Goal: Find contact information: Find contact information

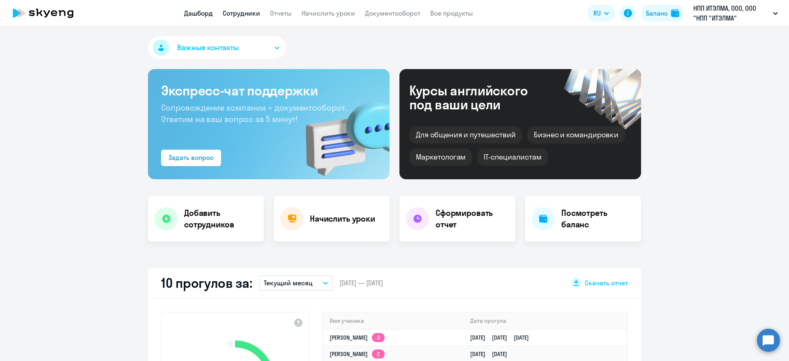
click at [250, 13] on link "Сотрудники" at bounding box center [241, 13] width 37 height 8
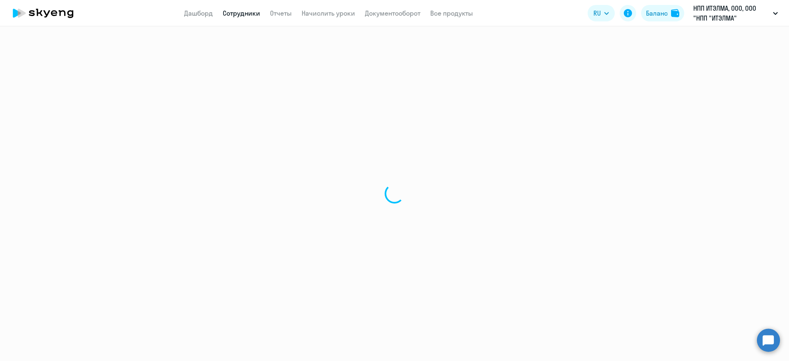
select select "30"
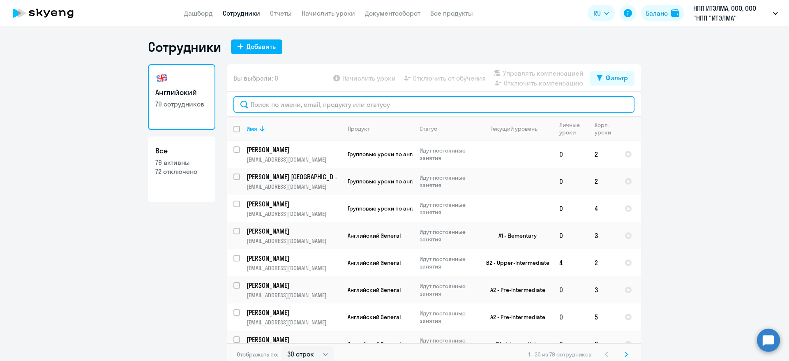
click at [305, 104] on input "text" at bounding box center [434, 104] width 401 height 16
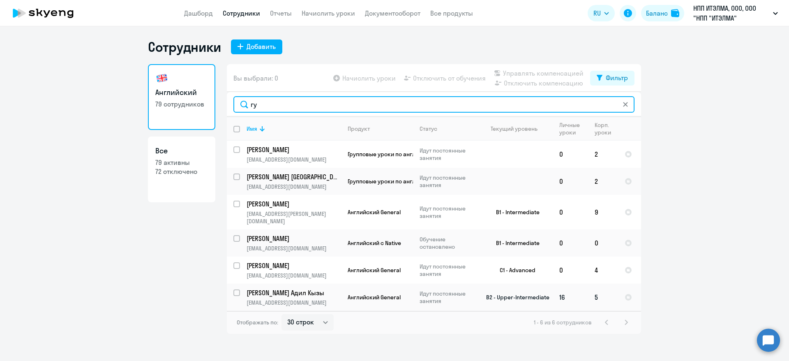
type input "гу"
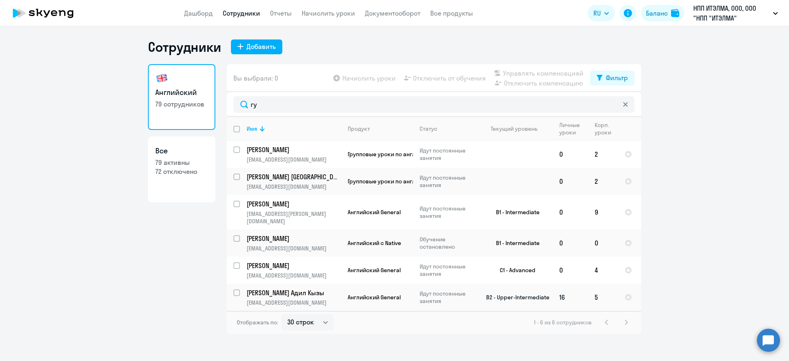
click at [295, 289] on p "[PERSON_NAME] Адил Кызы" at bounding box center [293, 292] width 93 height 9
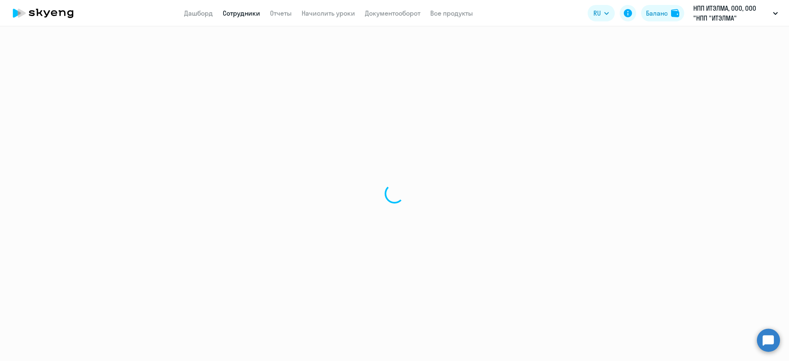
select select "english"
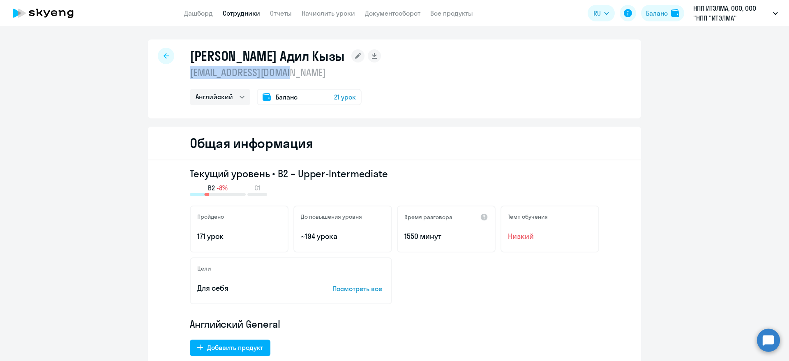
drag, startPoint x: 288, startPoint y: 75, endPoint x: 180, endPoint y: 70, distance: 108.7
click at [180, 70] on div "[PERSON_NAME] Адил Кызы [PERSON_NAME][EMAIL_ADDRESS][DOMAIN_NAME] [PERSON_NAME]…" at bounding box center [394, 78] width 493 height 79
copy p "[EMAIL_ADDRESS][DOMAIN_NAME]"
